Goal: Task Accomplishment & Management: Use online tool/utility

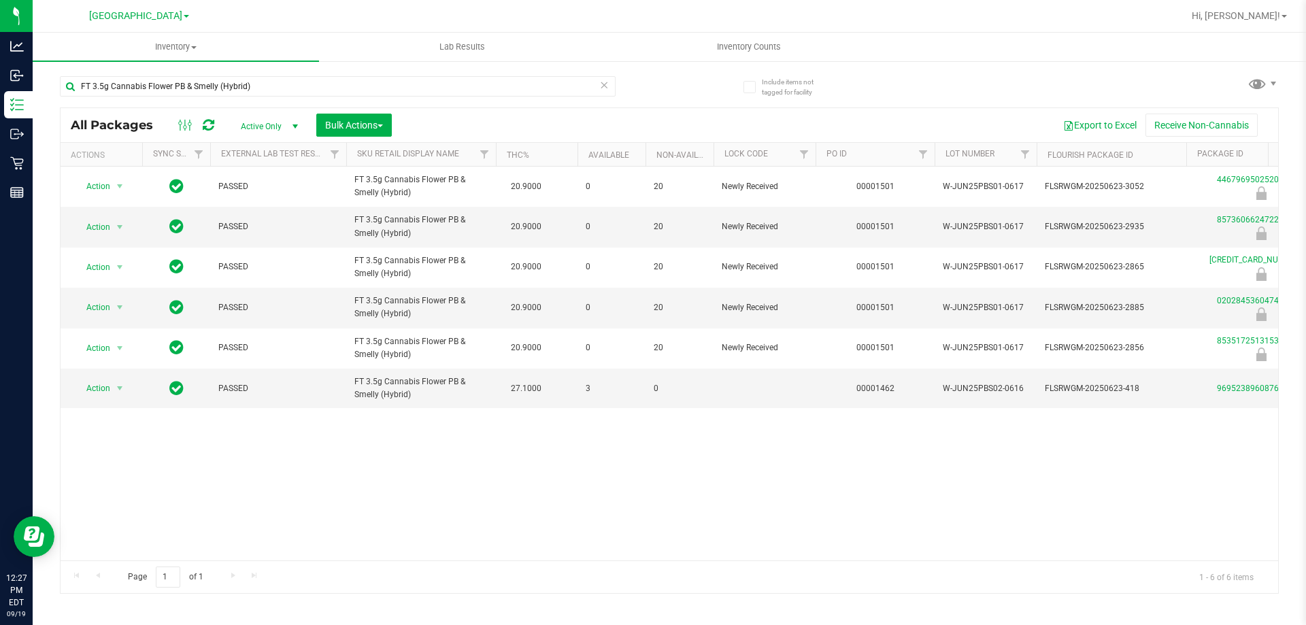
click at [106, 73] on div "FT 3.5g Cannabis Flower PB & Smelly (Hybrid)" at bounding box center [364, 86] width 609 height 44
click at [112, 82] on input "FT 3.5g Cannabis Flower PB & Smelly (Hybrid)" at bounding box center [338, 86] width 556 height 20
click at [107, 84] on input "FT 3.5g Cannabis Flower PB & Smelly (Hybrid)" at bounding box center [338, 86] width 556 height 20
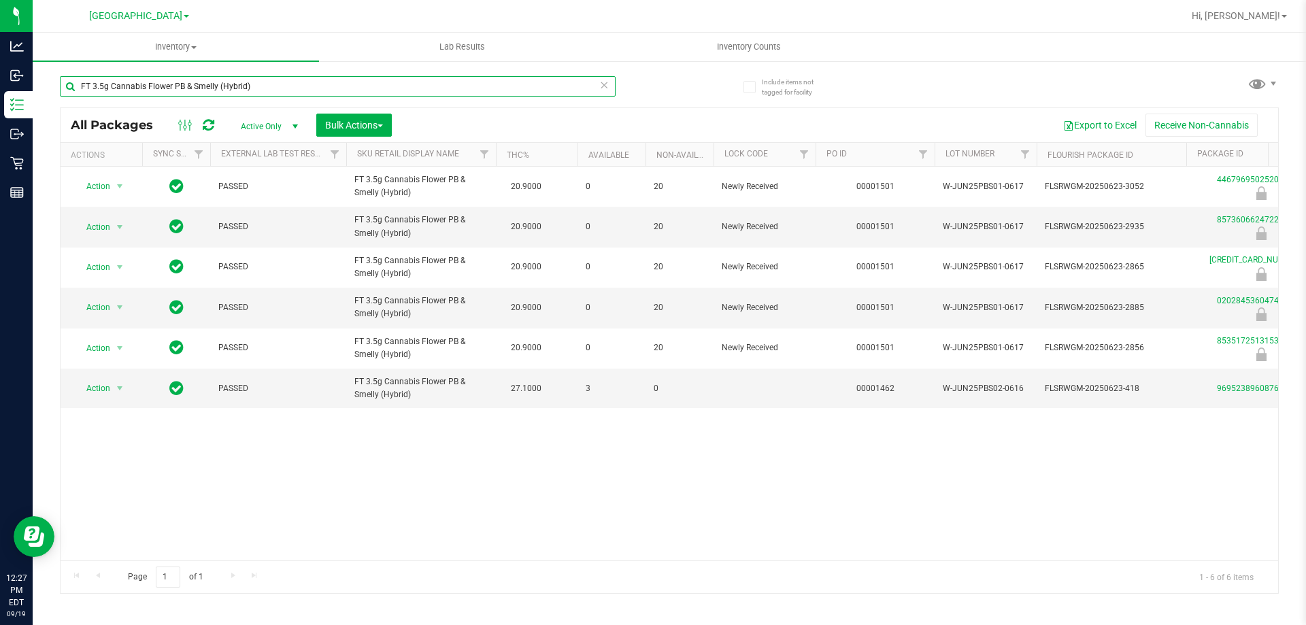
click at [107, 84] on input "FT 3.5g Cannabis Flower PB & Smelly (Hybrid)" at bounding box center [338, 86] width 556 height 20
type input "peach"
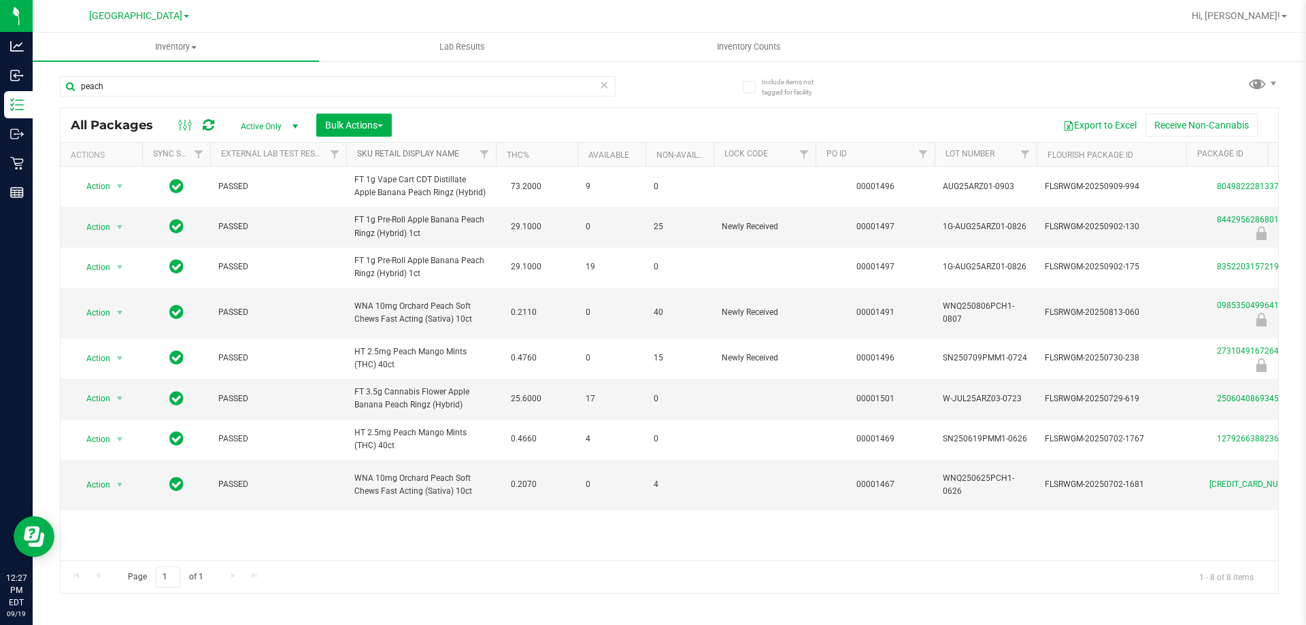
click at [423, 153] on link "Sku Retail Display Name" at bounding box center [408, 154] width 102 height 10
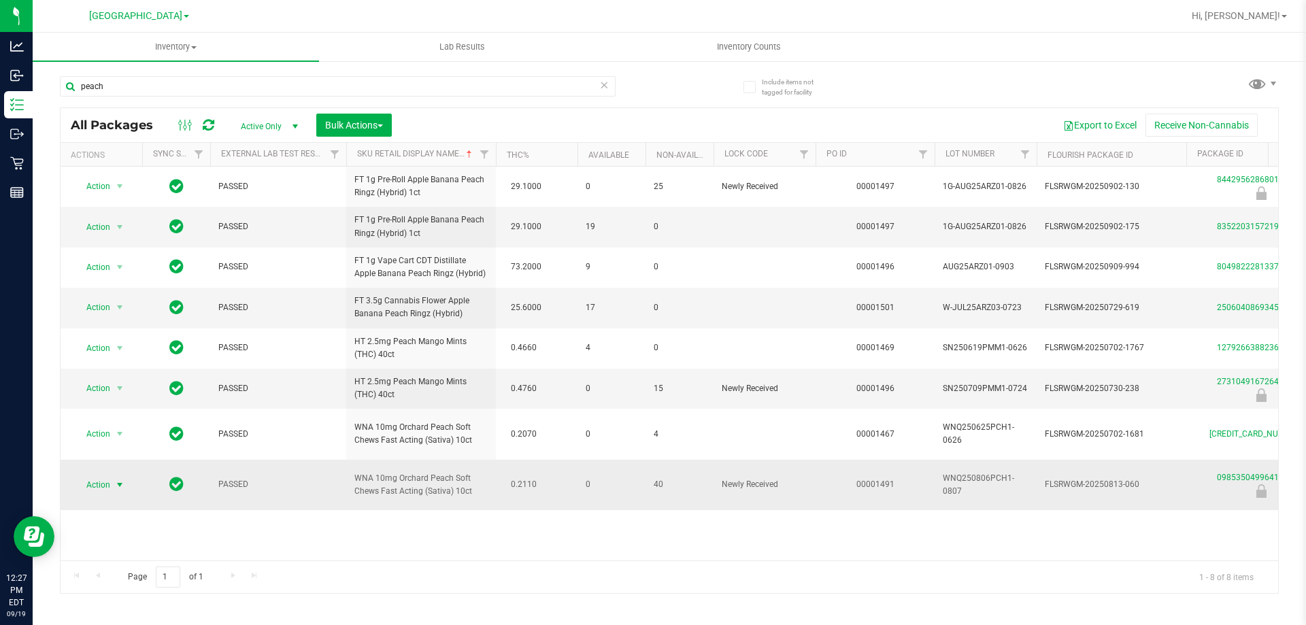
click at [94, 475] on span "Action" at bounding box center [92, 484] width 37 height 19
click at [140, 469] on li "Unlock package" at bounding box center [118, 479] width 87 height 20
